Goal: Information Seeking & Learning: Learn about a topic

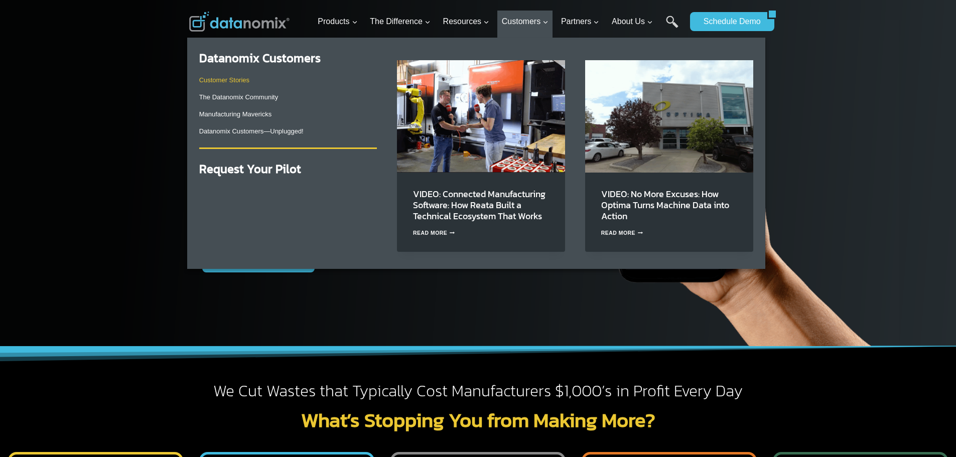
click at [243, 80] on link "Customer Stories" at bounding box center [224, 80] width 50 height 8
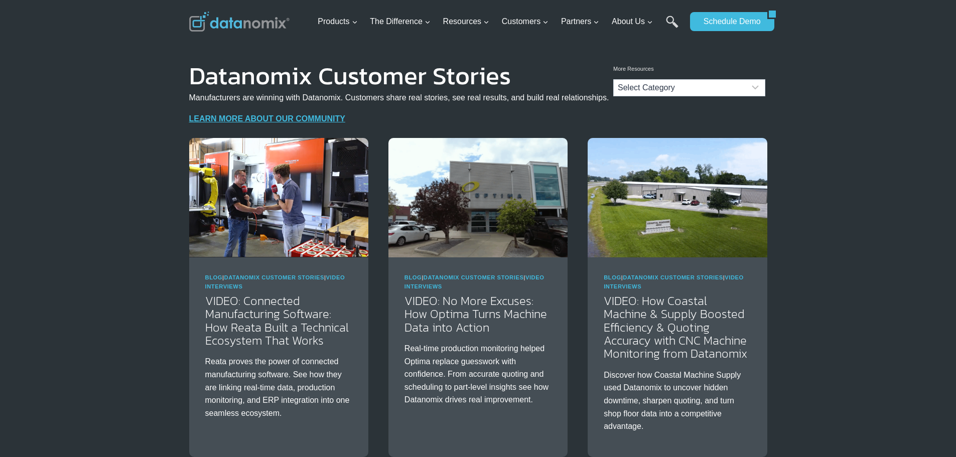
click at [254, 78] on h1 "Datanomix Customer Stories" at bounding box center [399, 75] width 420 height 15
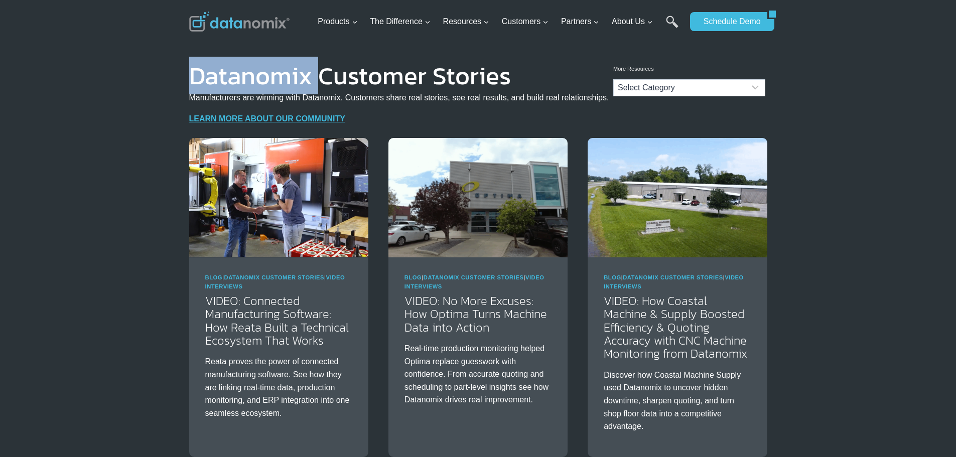
click at [254, 78] on h1 "Datanomix Customer Stories" at bounding box center [399, 75] width 420 height 15
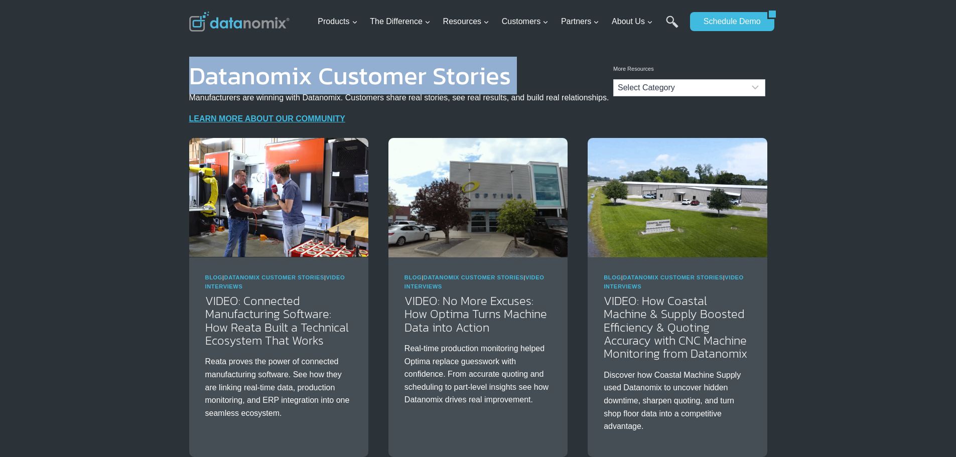
click at [254, 78] on h1 "Datanomix Customer Stories" at bounding box center [399, 75] width 420 height 15
copy h1 "Datanomix Customer Stories"
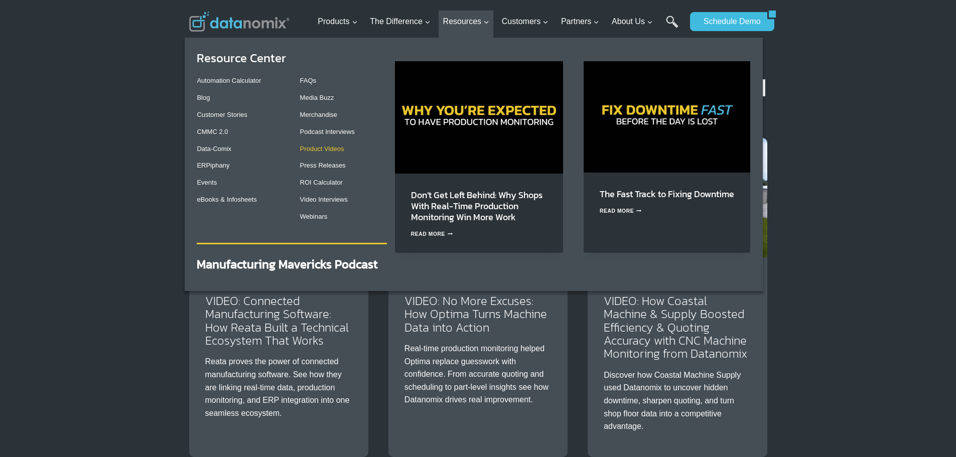
click at [330, 146] on link "Product Videos" at bounding box center [322, 149] width 44 height 8
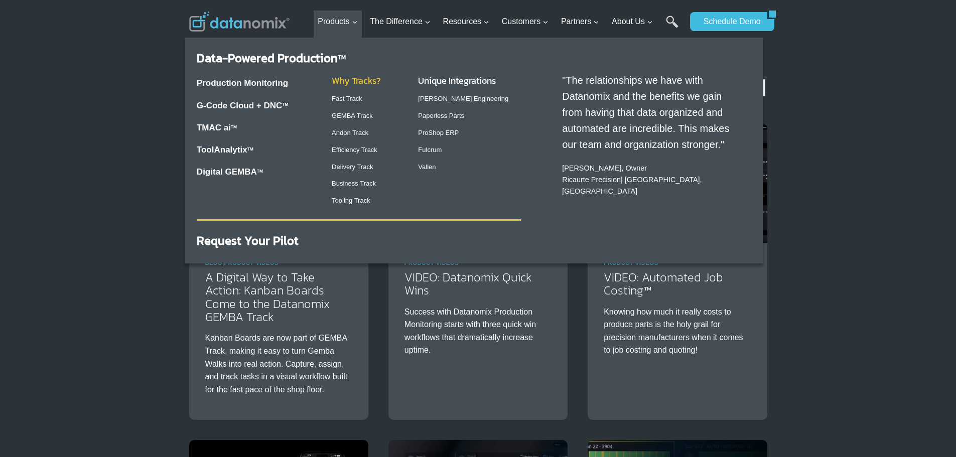
click at [350, 85] on link "Why Tracks?" at bounding box center [356, 81] width 49 height 14
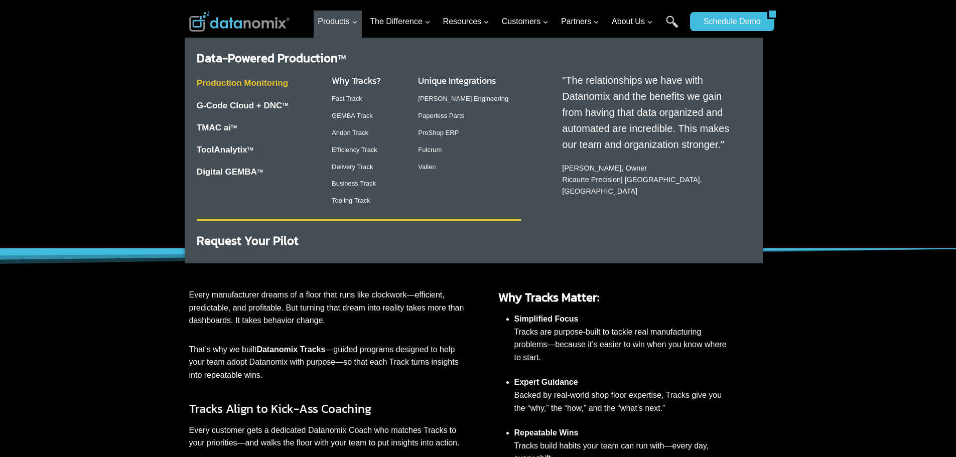
click at [254, 82] on link "Production Monitoring" at bounding box center [242, 83] width 91 height 10
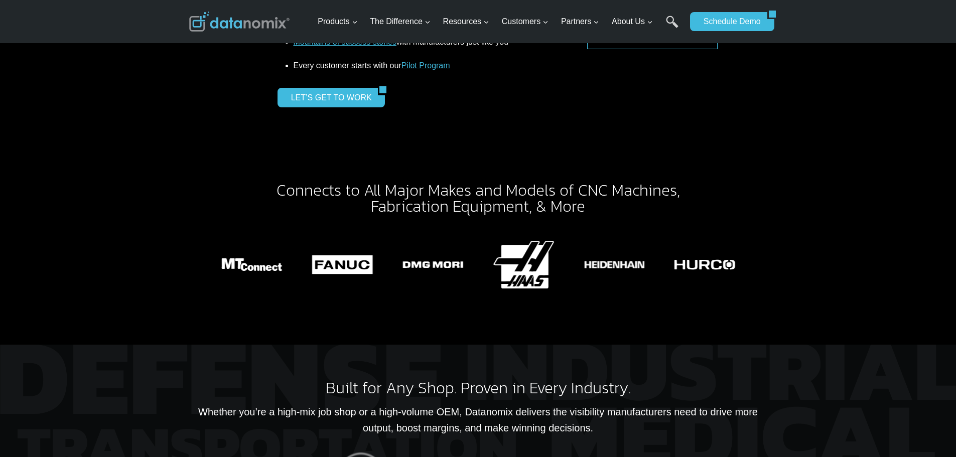
scroll to position [2208, 0]
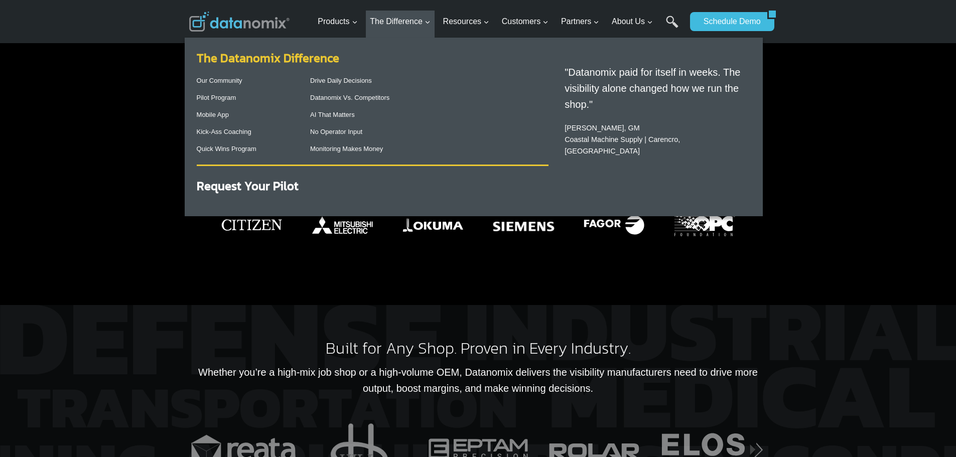
click at [288, 59] on link "The Datanomix Difference" at bounding box center [268, 58] width 143 height 18
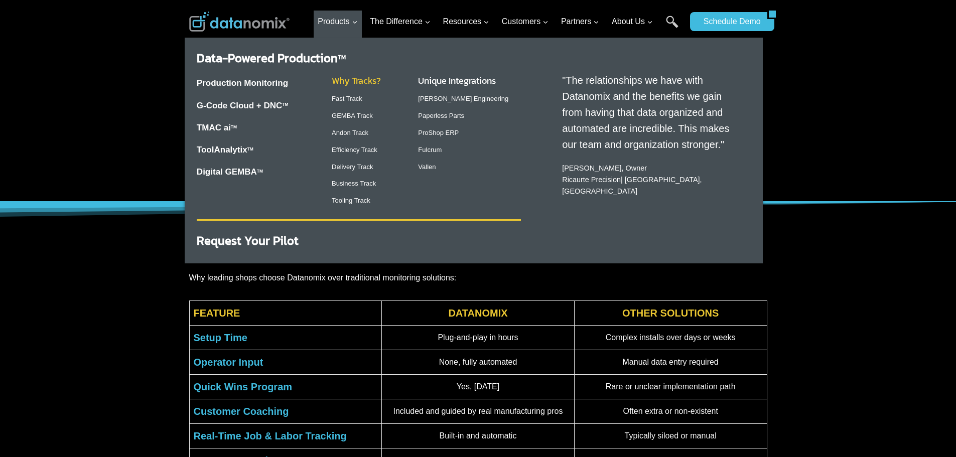
click at [349, 80] on link "Why Tracks?" at bounding box center [356, 81] width 49 height 14
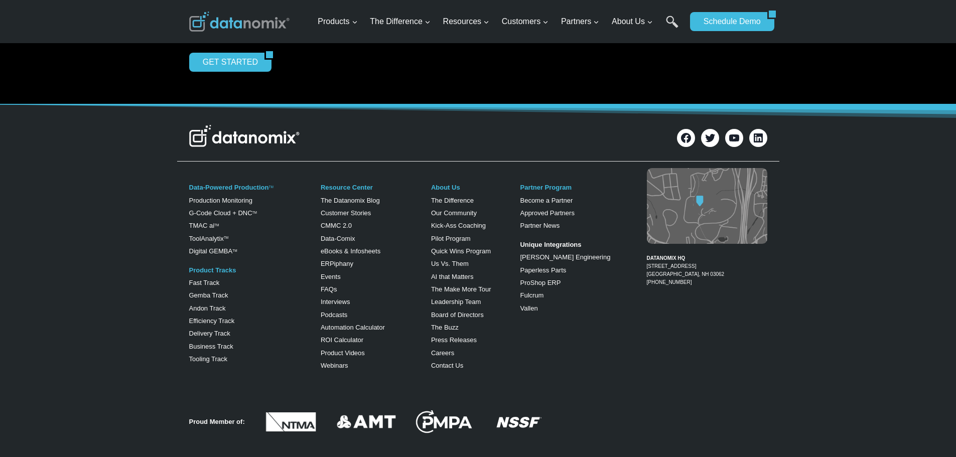
scroll to position [903, 0]
